Goal: Task Accomplishment & Management: Use online tool/utility

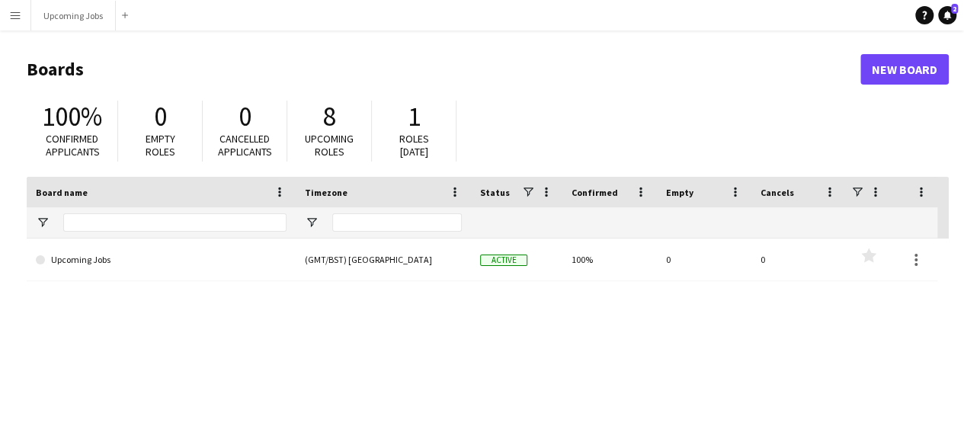
click at [24, 14] on button "Menu" at bounding box center [15, 15] width 30 height 30
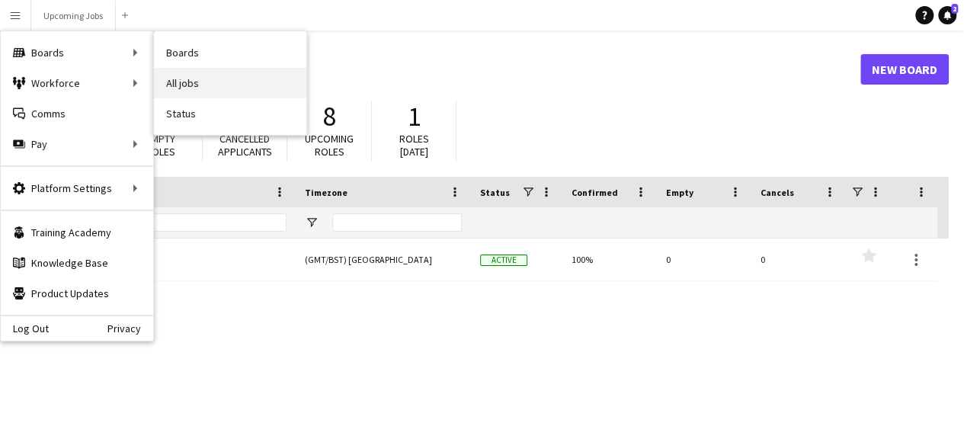
click at [192, 82] on link "All jobs" at bounding box center [230, 83] width 152 height 30
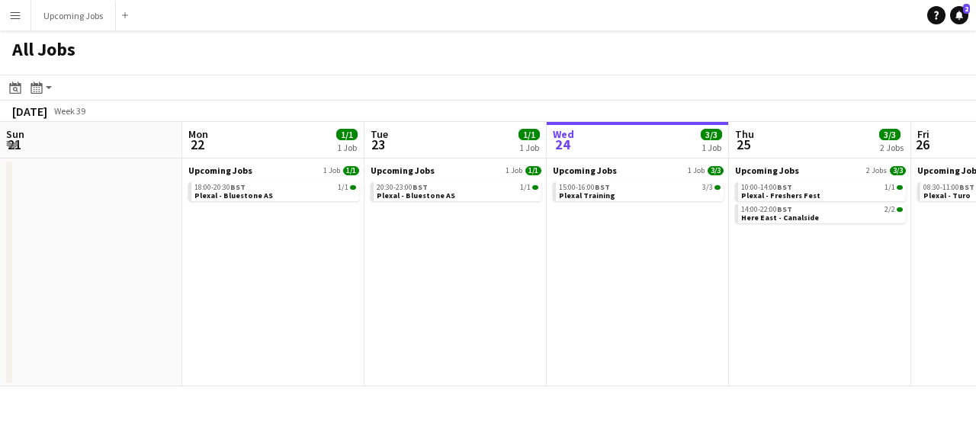
scroll to position [0, 364]
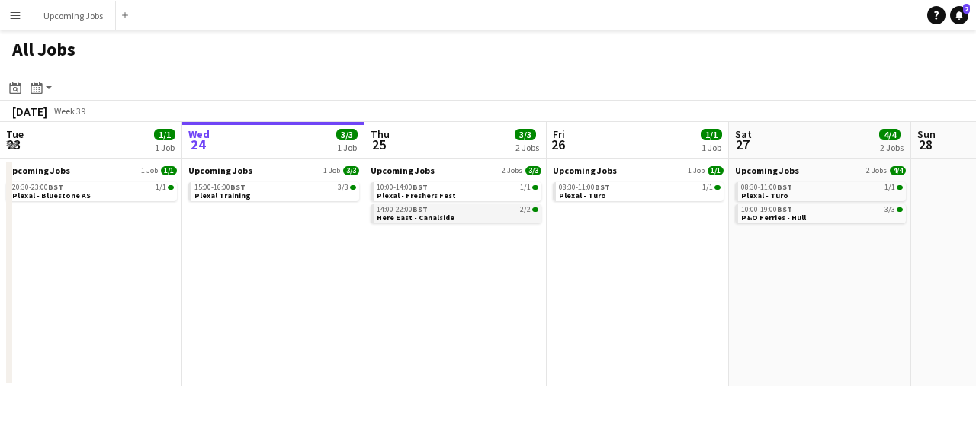
click at [442, 219] on span "Here East - Canalside" at bounding box center [416, 218] width 78 height 10
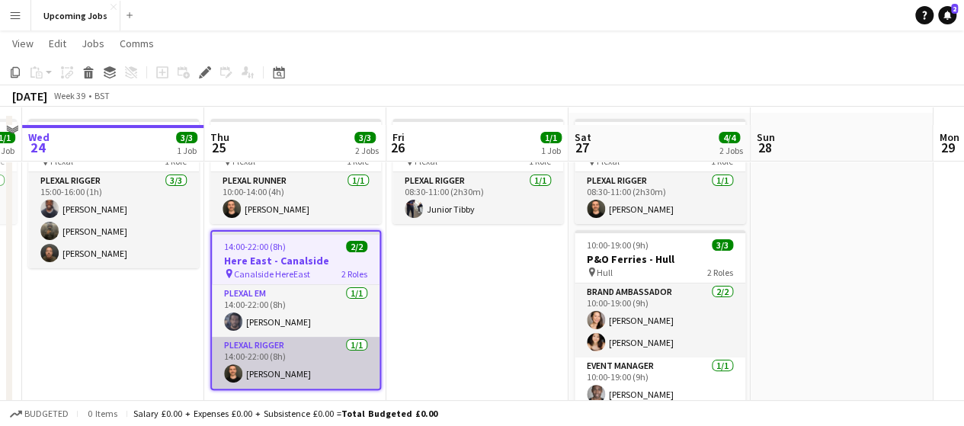
scroll to position [76, 0]
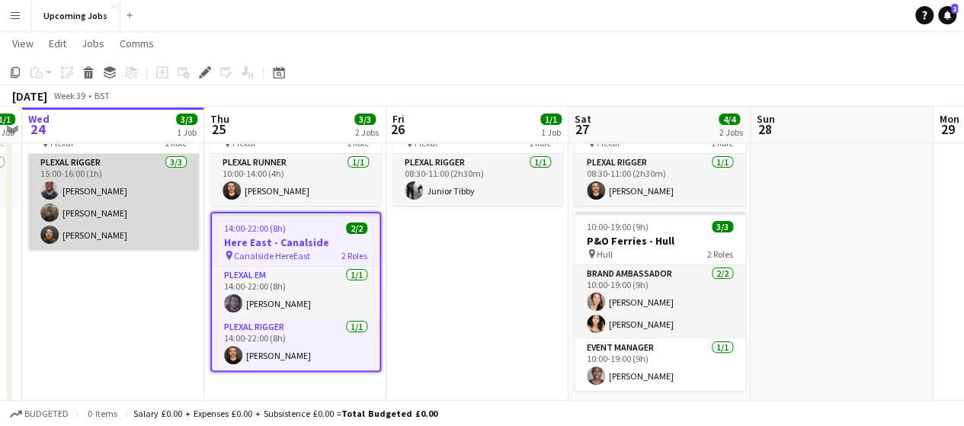
click at [80, 220] on app-card-role "Plexal Rigger [DATE] 15:00-16:00 (1h) [PERSON_NAME] [PERSON_NAME] [PERSON_NAME]" at bounding box center [113, 202] width 171 height 96
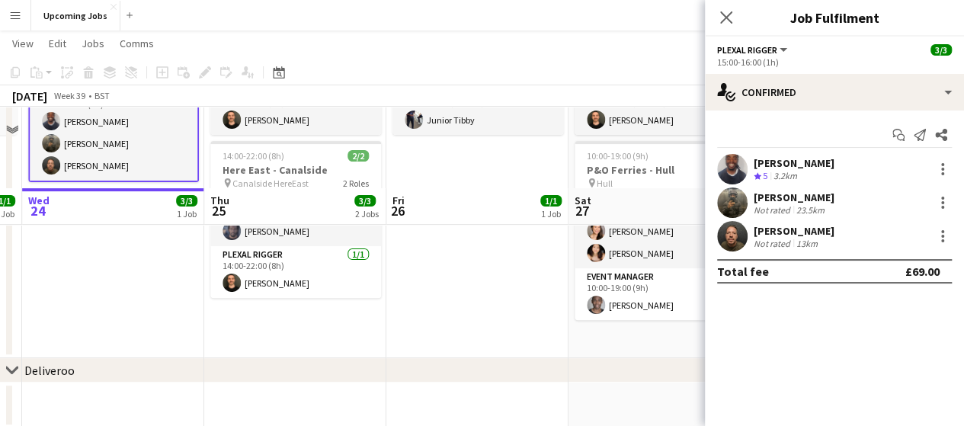
scroll to position [229, 0]
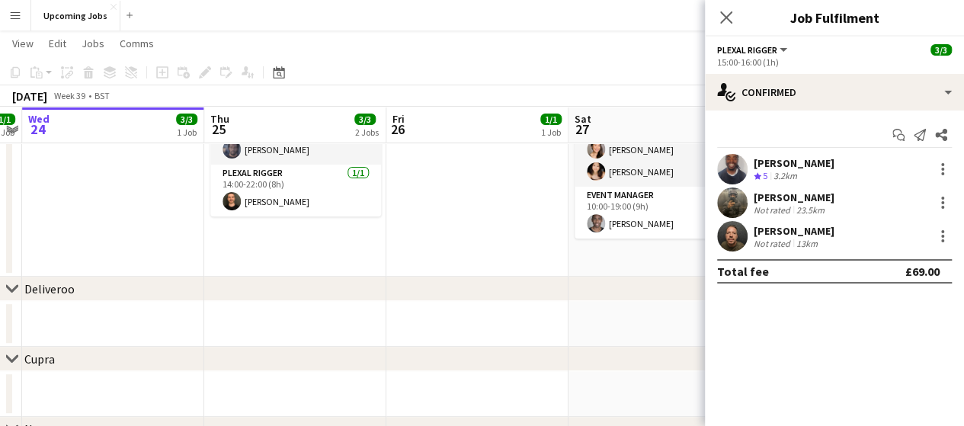
click at [151, 203] on app-date-cell "15:00-16:00 (1h) 3/3 Plexal Training pin Plexal 1 Role Plexal Rigger [DATE] 15:…" at bounding box center [113, 109] width 182 height 335
